Goal: Browse casually

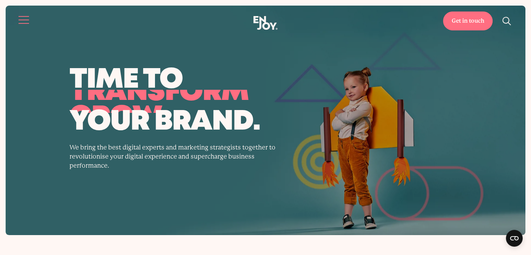
click at [23, 17] on button "Site navigation" at bounding box center [24, 20] width 15 height 15
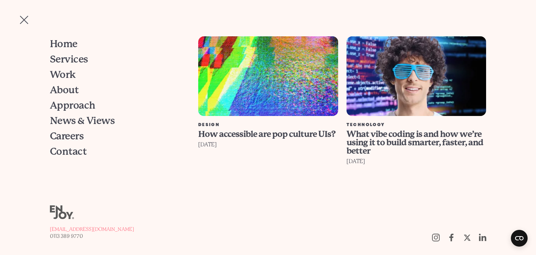
click at [23, 17] on button "Site navigation" at bounding box center [24, 20] width 15 height 15
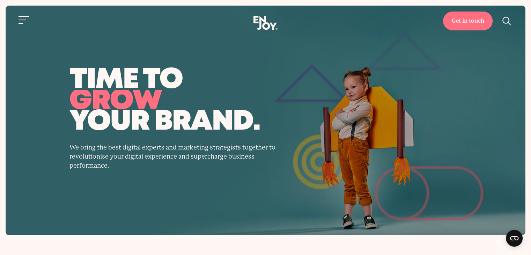
click at [289, 83] on span "time to" at bounding box center [265, 79] width 392 height 19
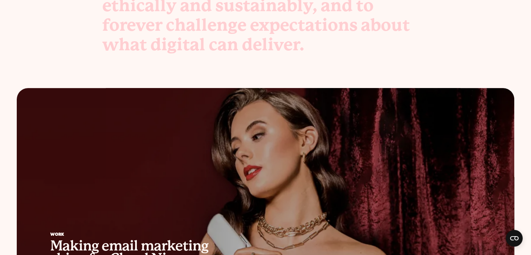
scroll to position [349, 0]
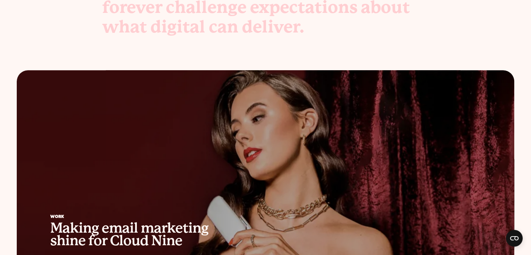
drag, startPoint x: 530, startPoint y: 49, endPoint x: 523, endPoint y: 77, distance: 28.9
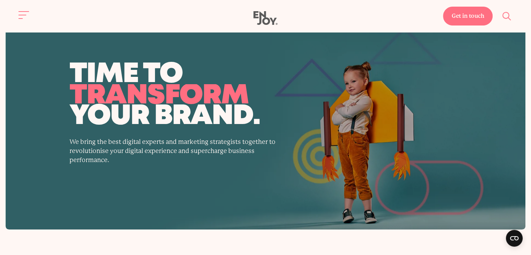
scroll to position [0, 0]
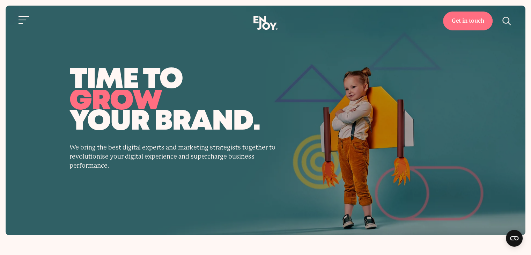
drag, startPoint x: 87, startPoint y: 84, endPoint x: 45, endPoint y: 66, distance: 46.3
click at [45, 66] on div "time to transform enjoy grow your brand. We bring the best digital experts and …" at bounding box center [266, 120] width 520 height 229
click at [212, 112] on span "your brand." at bounding box center [265, 121] width 392 height 19
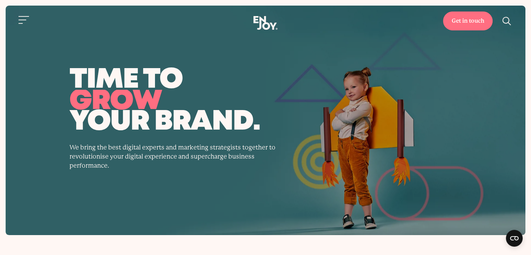
click at [296, 115] on span "your brand." at bounding box center [265, 121] width 392 height 19
